Goal: Find specific page/section: Find specific page/section

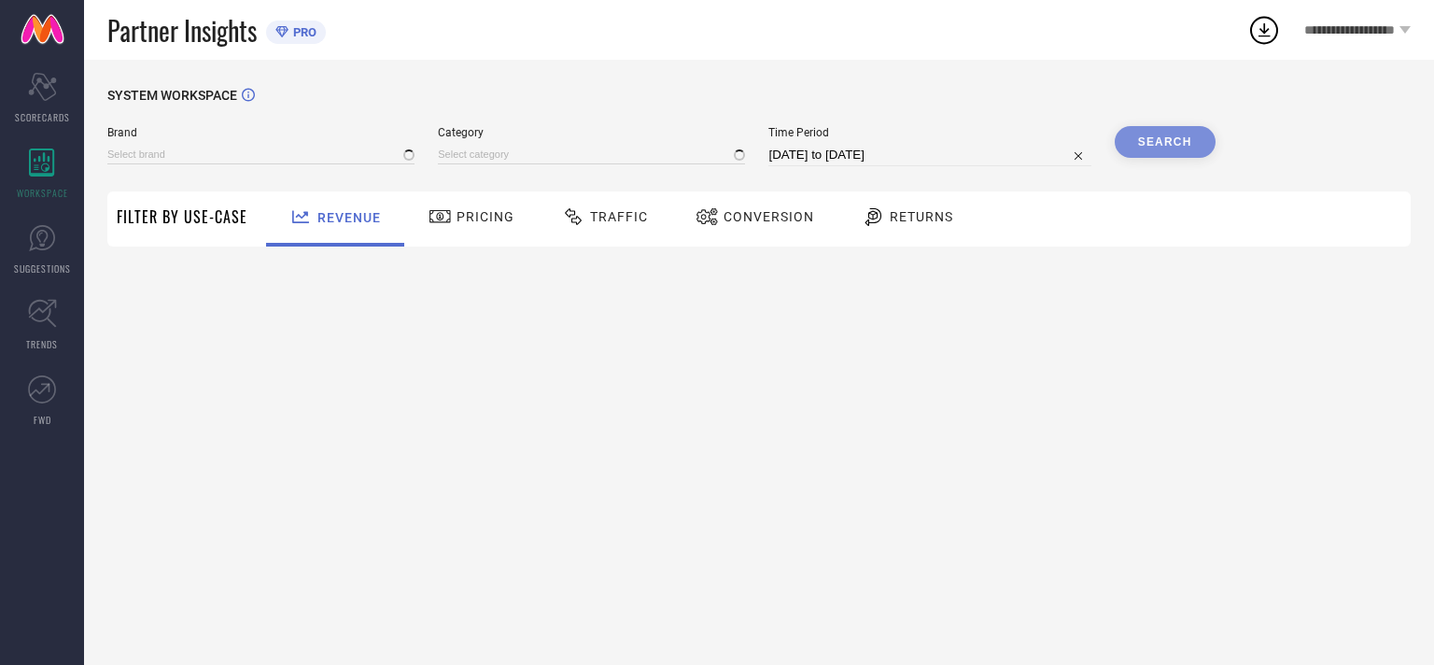
type input "[PERSON_NAME]"
type input "All"
type input "[PERSON_NAME]"
type input "All"
type input "[PERSON_NAME]"
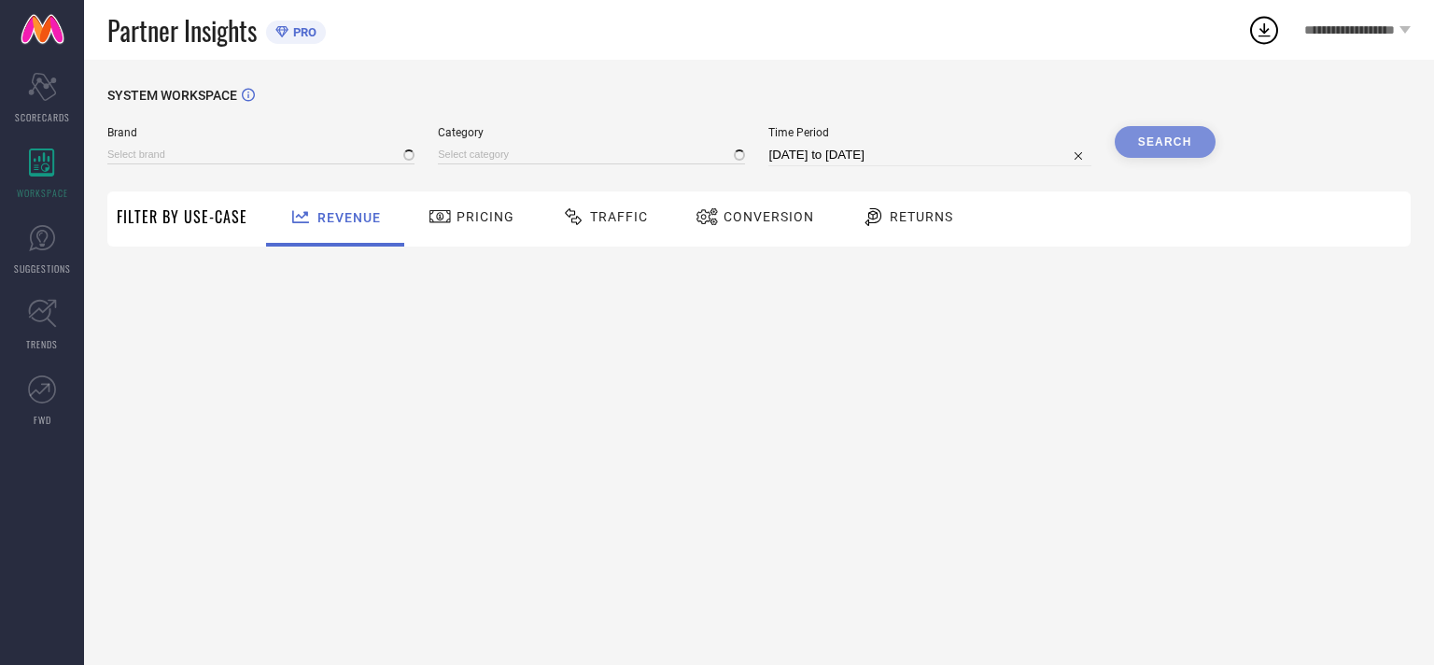
type input "All"
